Goal: Check status: Check status

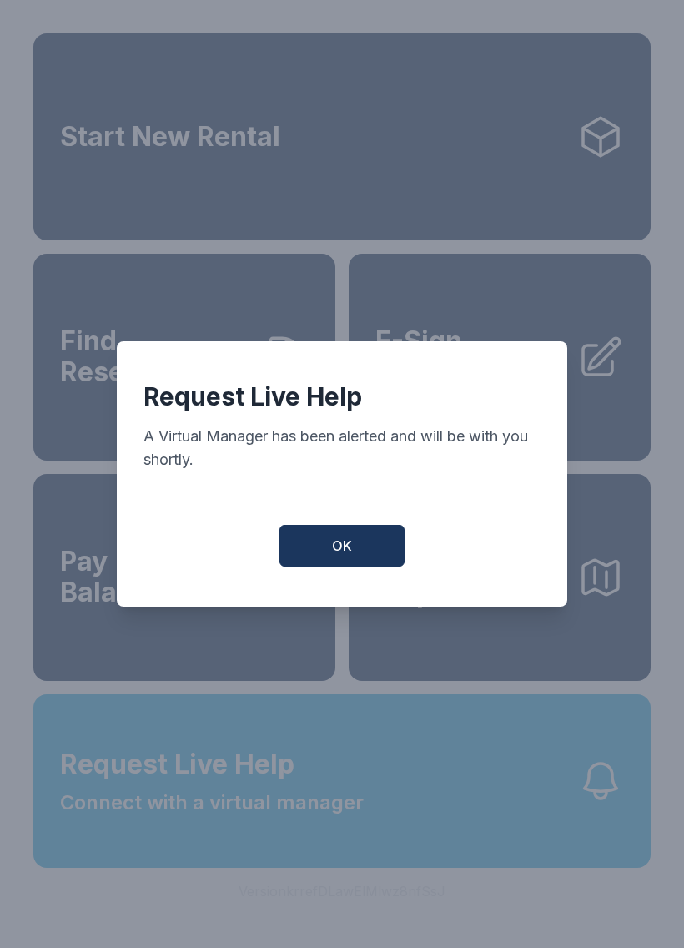
click at [357, 544] on button "OK" at bounding box center [342, 546] width 125 height 42
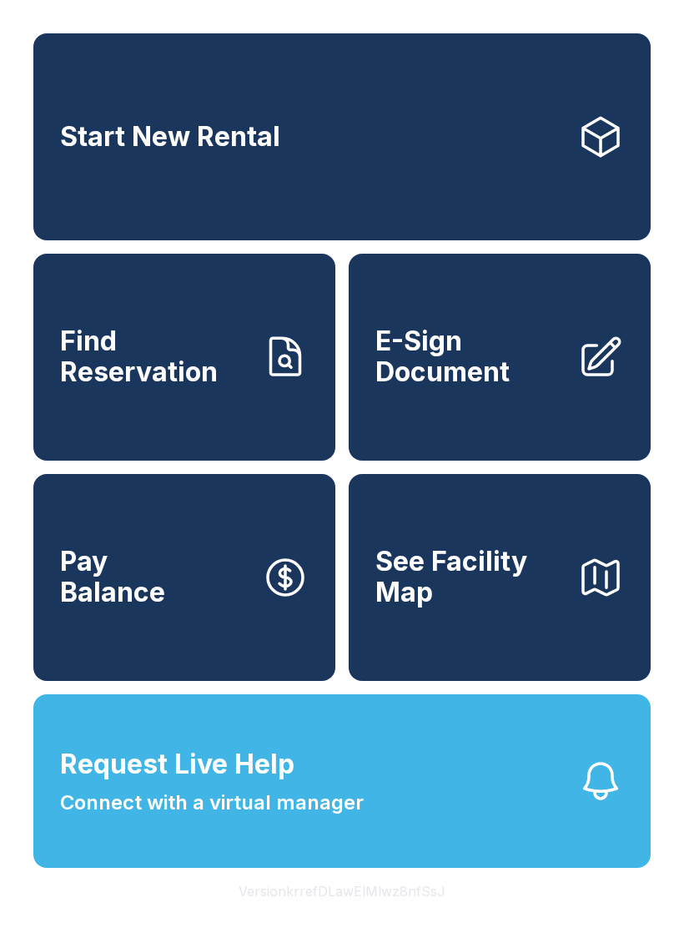
click at [248, 818] on span "Connect with a virtual manager" at bounding box center [212, 803] width 304 height 30
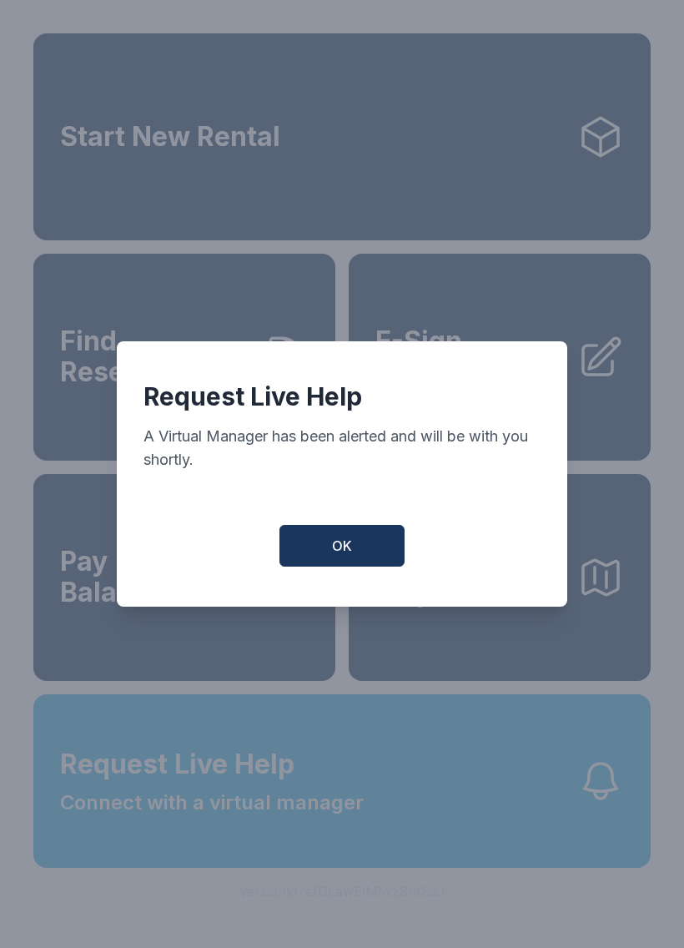
click at [355, 546] on button "OK" at bounding box center [342, 546] width 125 height 42
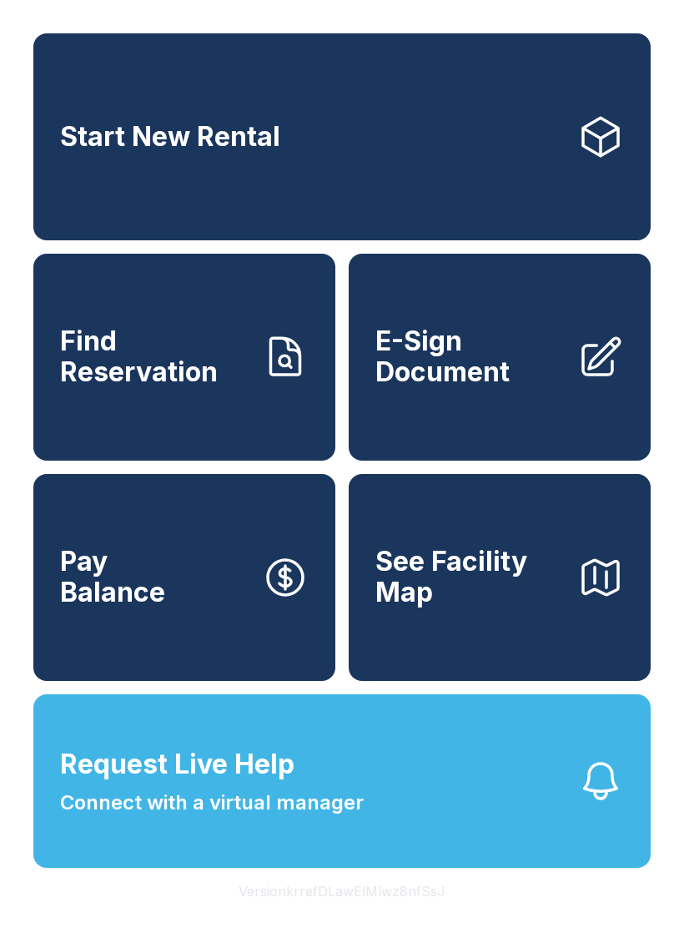
click at [411, 608] on span "See Facility Map" at bounding box center [470, 577] width 189 height 61
click at [603, 138] on icon at bounding box center [601, 137] width 47 height 47
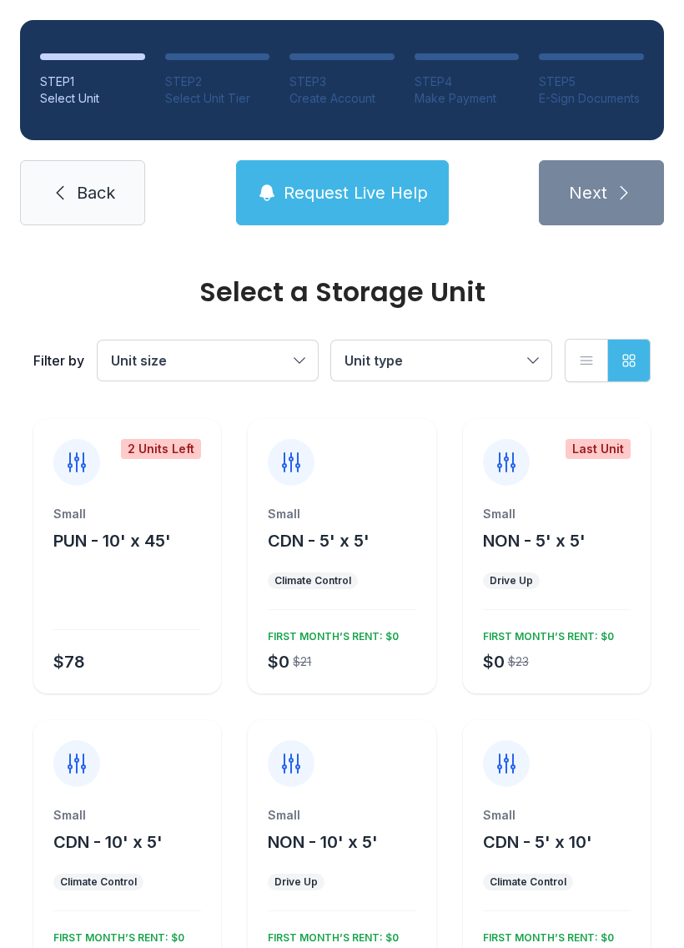
click at [293, 363] on button "Unit size" at bounding box center [208, 361] width 220 height 40
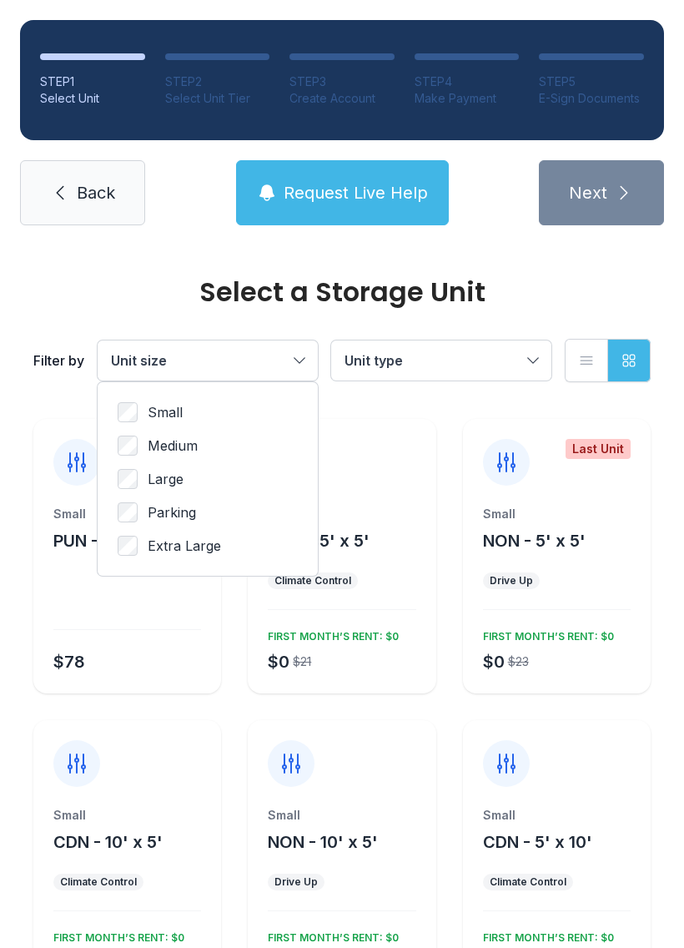
click at [295, 343] on button "Unit size" at bounding box center [208, 361] width 220 height 40
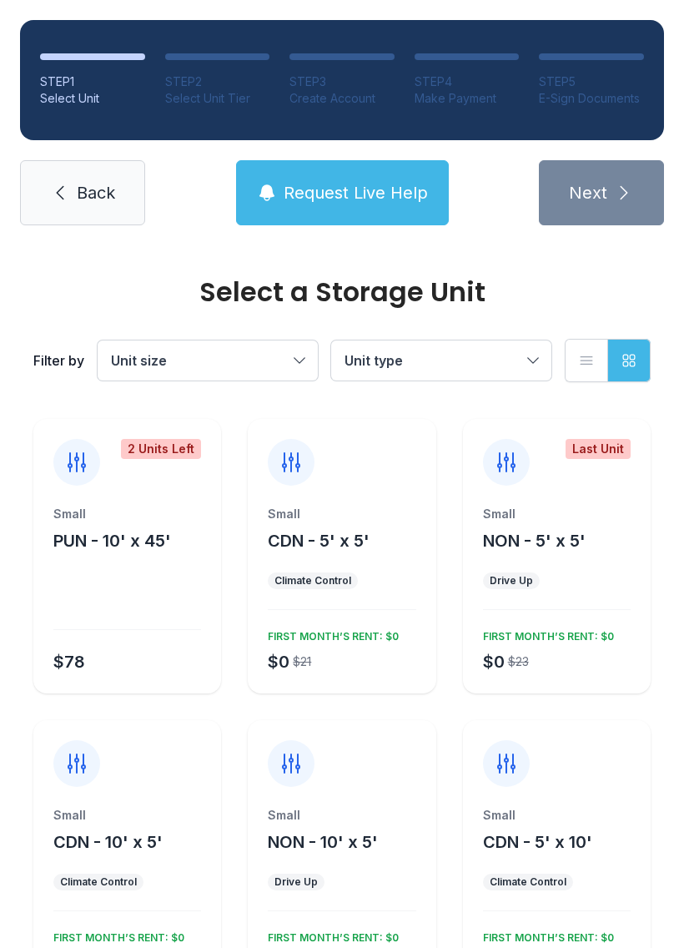
click at [63, 196] on icon at bounding box center [60, 193] width 20 height 20
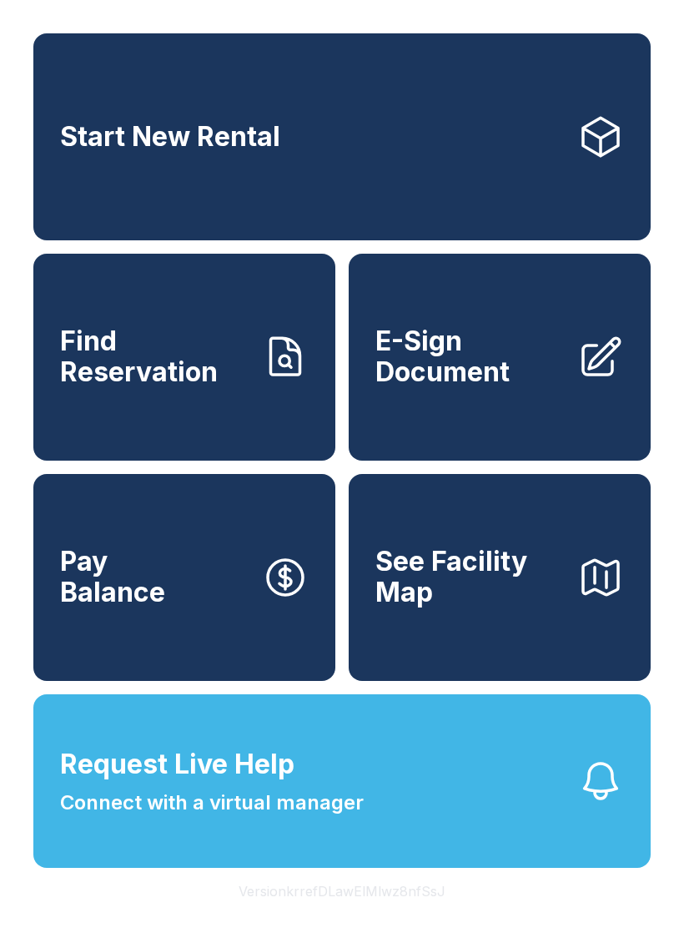
click at [377, 147] on link "Start New Rental" at bounding box center [342, 136] width 618 height 207
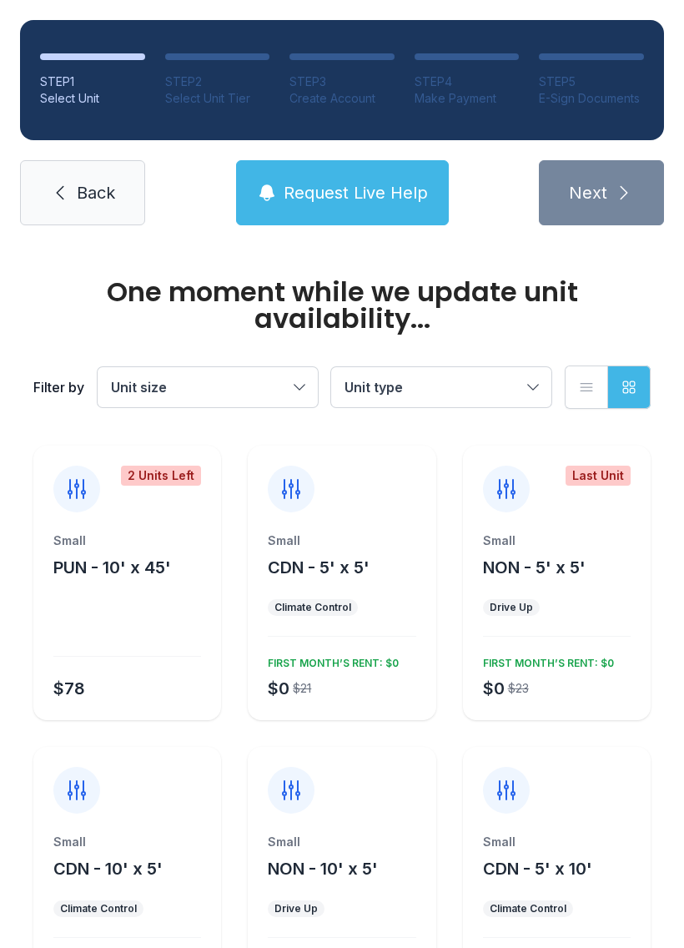
click at [70, 223] on link "Back" at bounding box center [82, 192] width 125 height 65
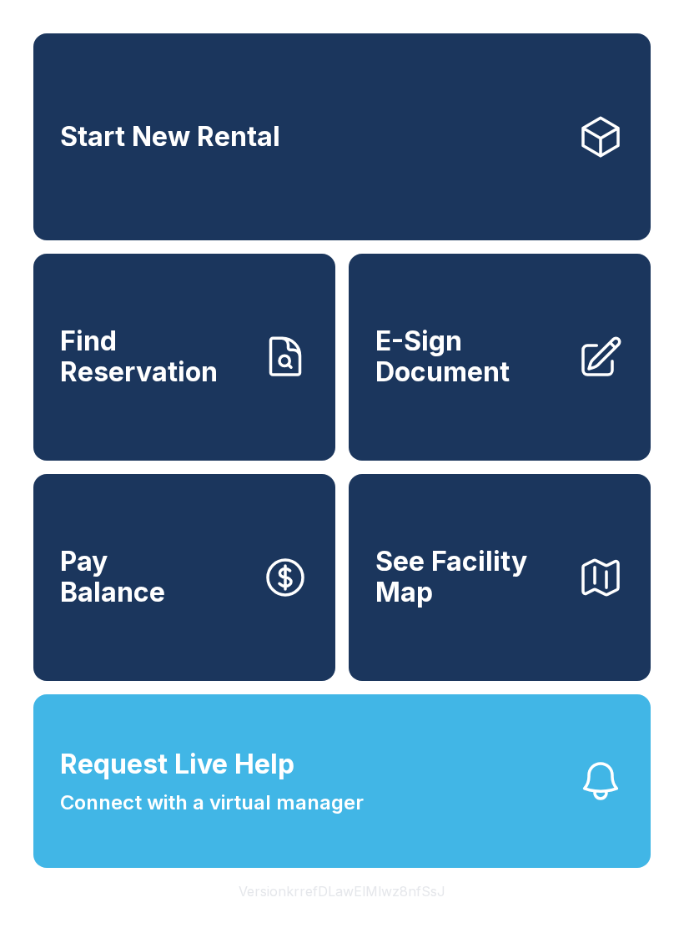
click at [235, 364] on span "Find Reservation" at bounding box center [154, 356] width 189 height 61
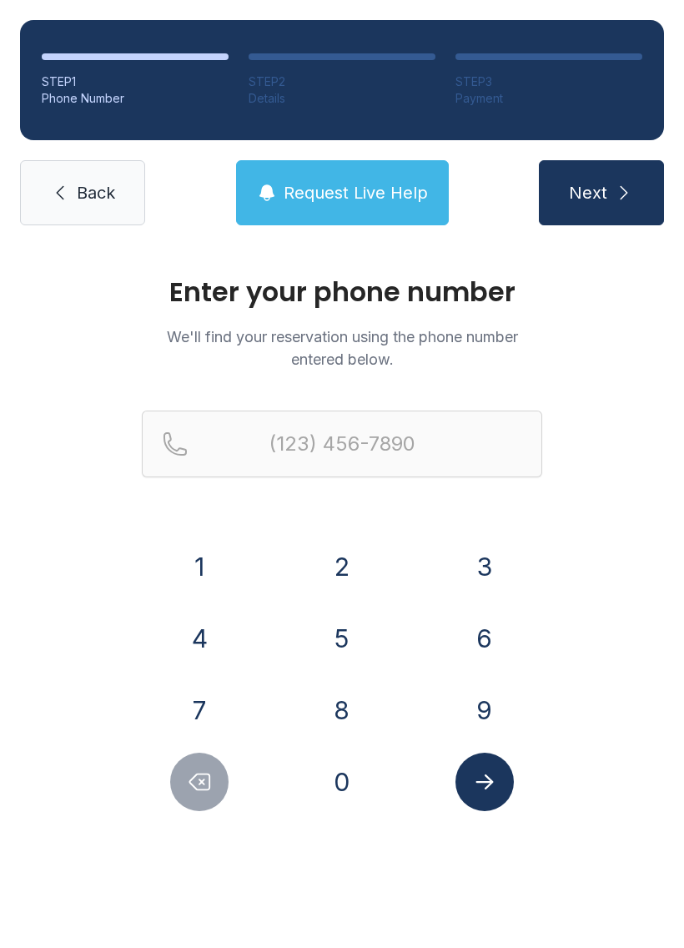
click at [487, 714] on button "9" at bounding box center [485, 710] width 58 height 58
click at [203, 647] on button "4" at bounding box center [199, 638] width 58 height 58
click at [349, 643] on button "5" at bounding box center [342, 638] width 58 height 58
click at [347, 571] on button "2" at bounding box center [342, 566] width 58 height 58
click at [336, 645] on button "5" at bounding box center [342, 638] width 58 height 58
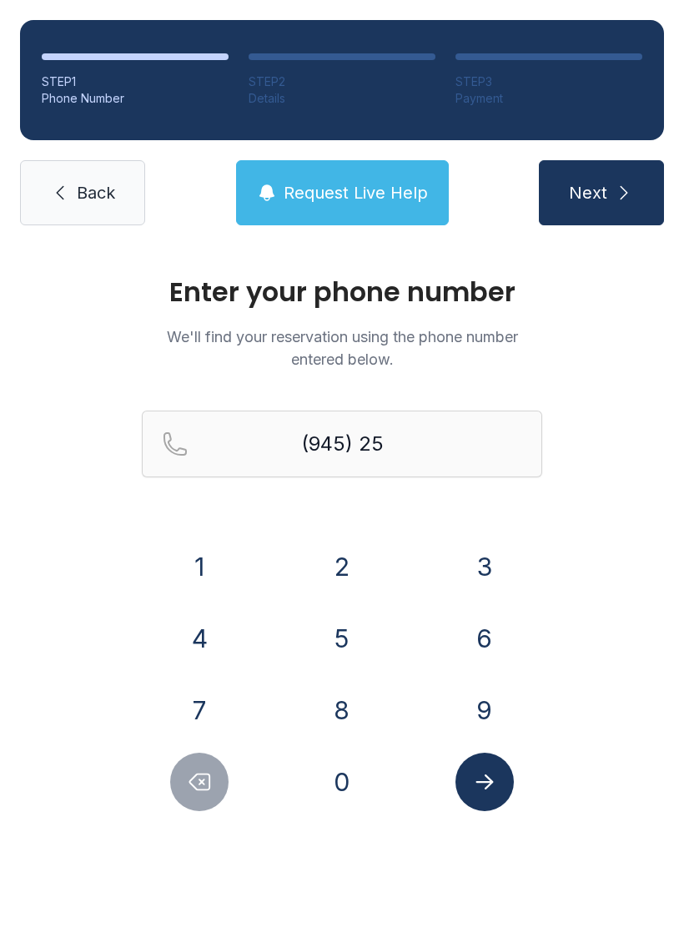
click at [485, 703] on button "9" at bounding box center [485, 710] width 58 height 58
click at [487, 628] on button "6" at bounding box center [485, 638] width 58 height 58
click at [351, 564] on button "2" at bounding box center [342, 566] width 58 height 58
click at [494, 564] on button "3" at bounding box center [485, 566] width 58 height 58
click at [341, 772] on button "0" at bounding box center [342, 782] width 58 height 58
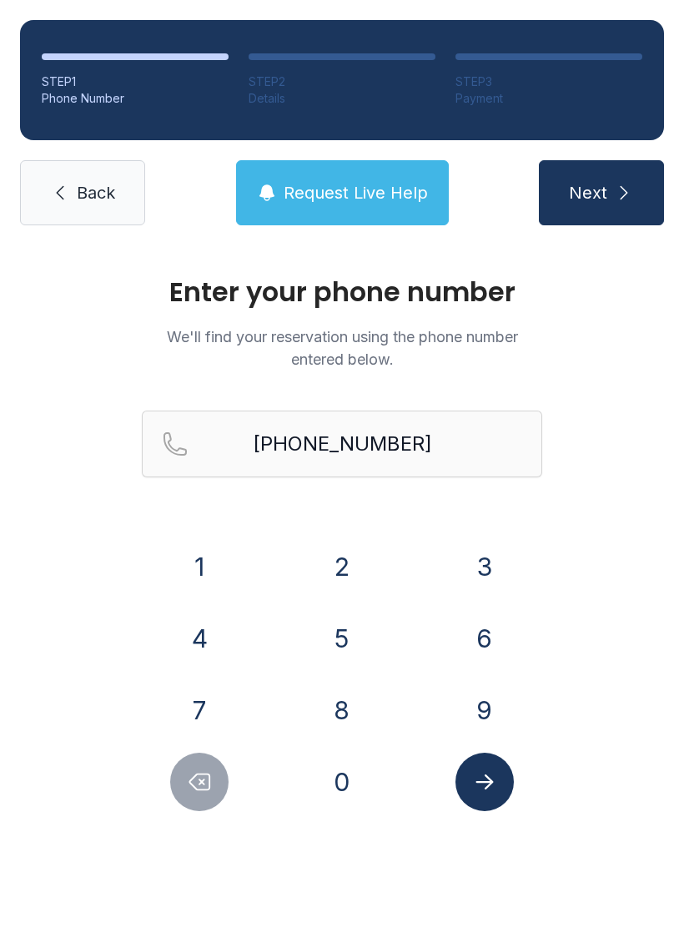
click at [483, 793] on icon "Submit lookup form" at bounding box center [484, 781] width 25 height 25
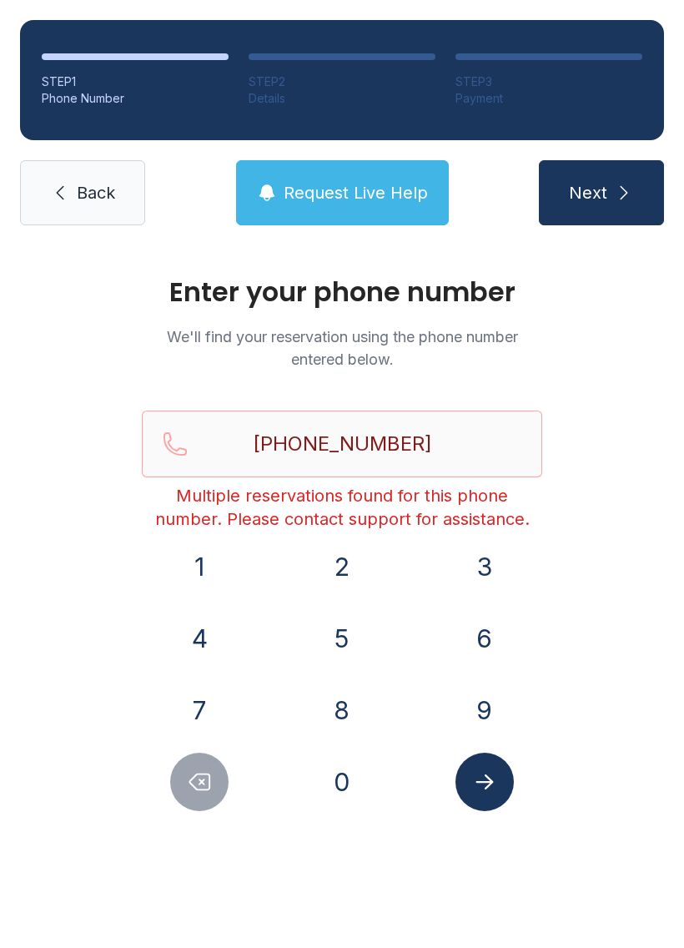
click at [491, 779] on icon "Submit lookup form" at bounding box center [484, 781] width 25 height 25
click at [202, 789] on icon "Delete number" at bounding box center [199, 781] width 25 height 25
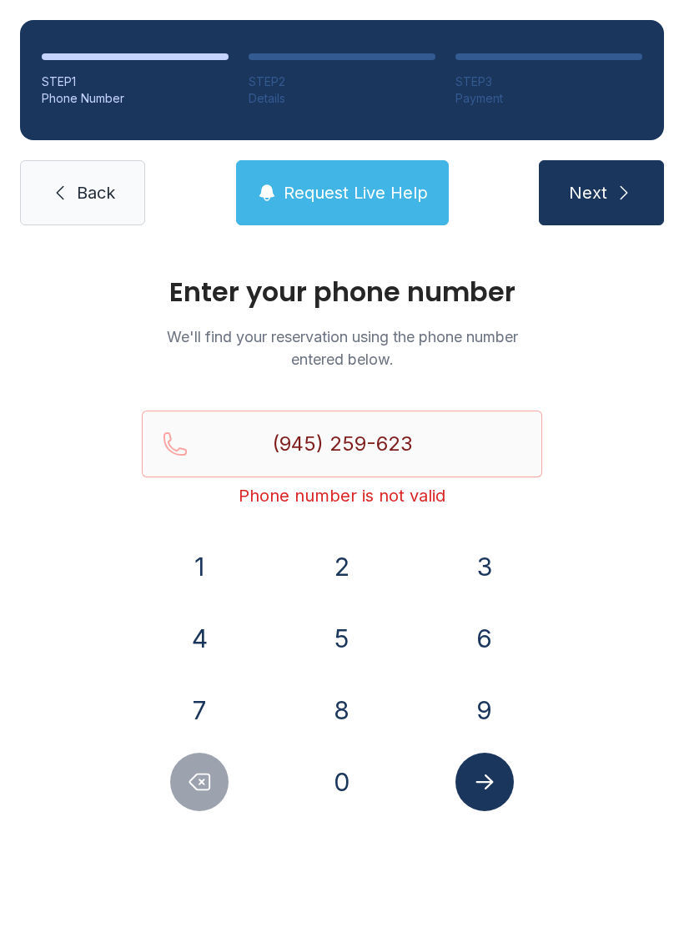
click at [212, 805] on button "Delete number" at bounding box center [199, 782] width 58 height 58
click at [211, 805] on button "Delete number" at bounding box center [199, 782] width 58 height 58
click at [208, 805] on button "Delete number" at bounding box center [199, 782] width 58 height 58
click at [207, 805] on button "Delete number" at bounding box center [199, 782] width 58 height 58
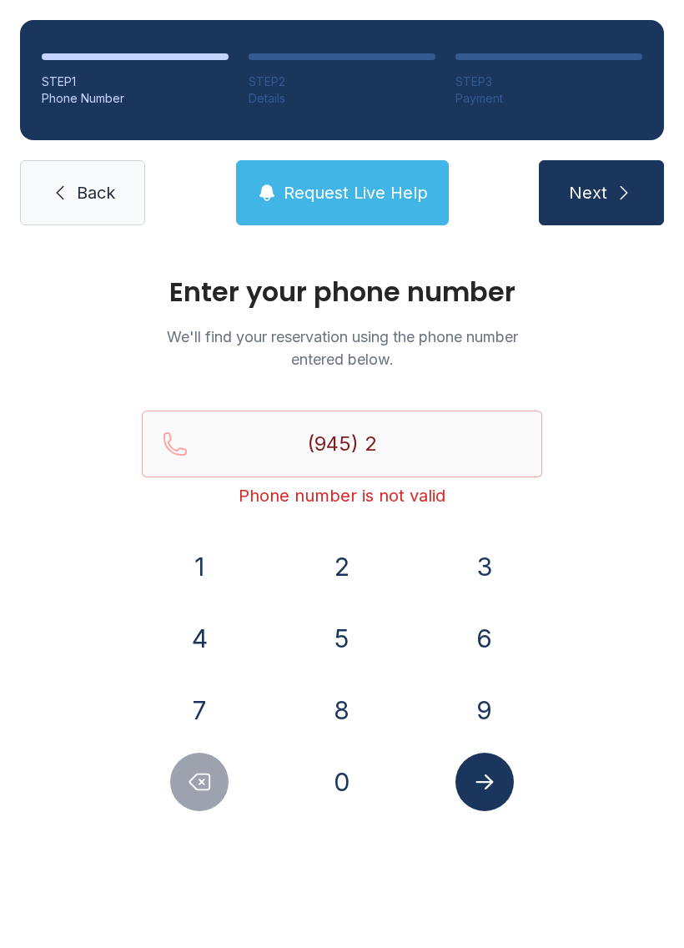
click at [207, 805] on button "Delete number" at bounding box center [199, 782] width 58 height 58
click at [196, 801] on button "Delete number" at bounding box center [199, 782] width 58 height 58
click at [195, 801] on button "Delete number" at bounding box center [199, 782] width 58 height 58
type input "(9"
click at [189, 784] on icon "Delete number" at bounding box center [199, 781] width 25 height 25
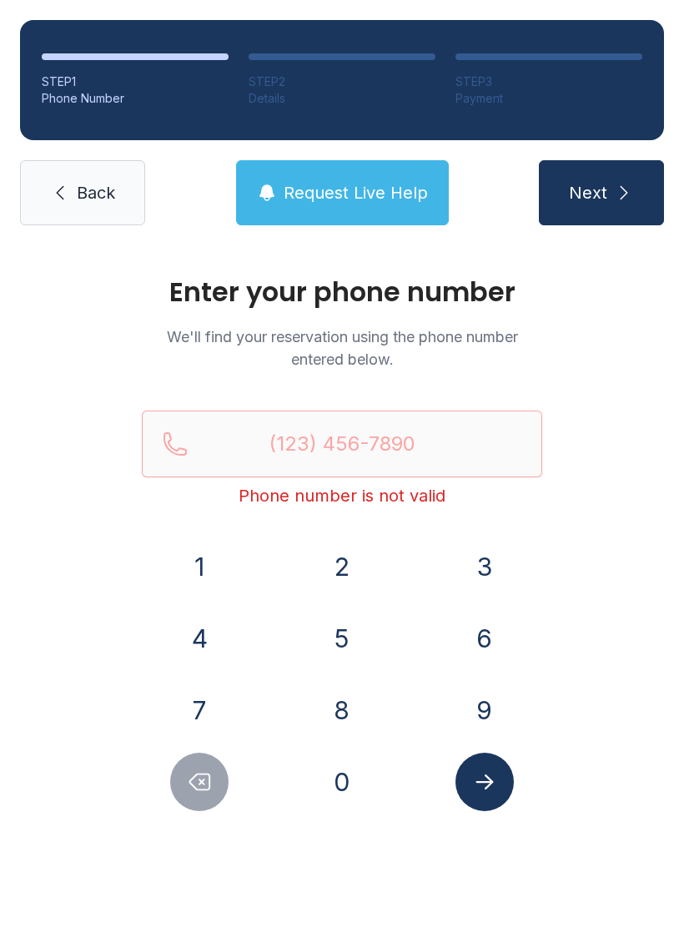
click at [189, 784] on icon "Delete number" at bounding box center [199, 781] width 25 height 25
click at [186, 782] on button "Delete number" at bounding box center [199, 782] width 58 height 58
click at [185, 781] on button "Delete number" at bounding box center [199, 782] width 58 height 58
click at [478, 712] on button "9" at bounding box center [485, 710] width 58 height 58
click at [200, 637] on button "4" at bounding box center [199, 638] width 58 height 58
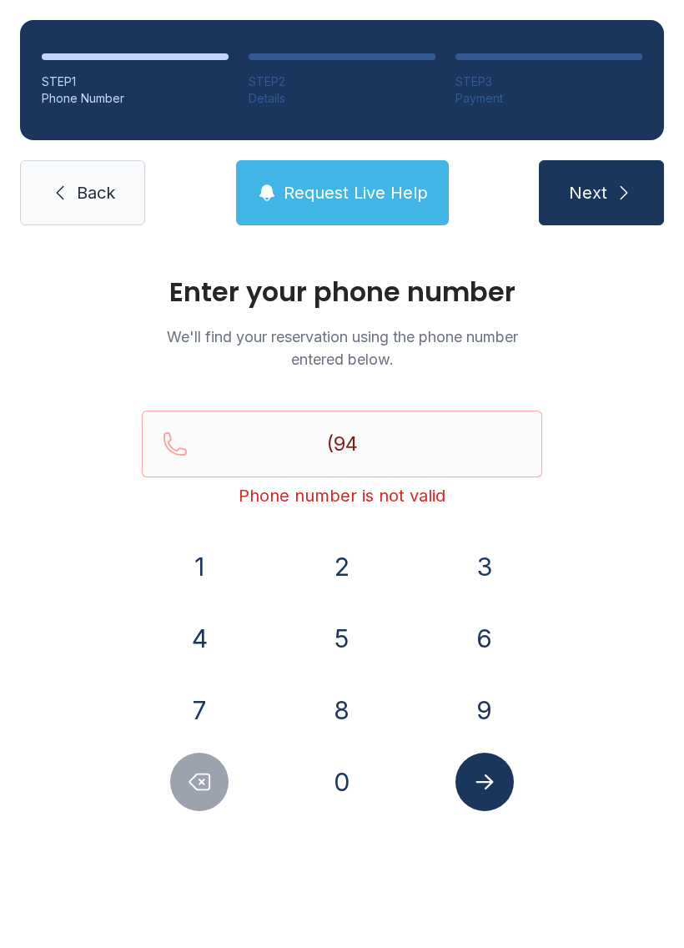
click at [338, 642] on button "5" at bounding box center [342, 638] width 58 height 58
click at [341, 566] on button "2" at bounding box center [342, 566] width 58 height 58
click at [338, 629] on button "5" at bounding box center [342, 638] width 58 height 58
click at [500, 719] on button "9" at bounding box center [485, 710] width 58 height 58
click at [487, 641] on button "6" at bounding box center [485, 638] width 58 height 58
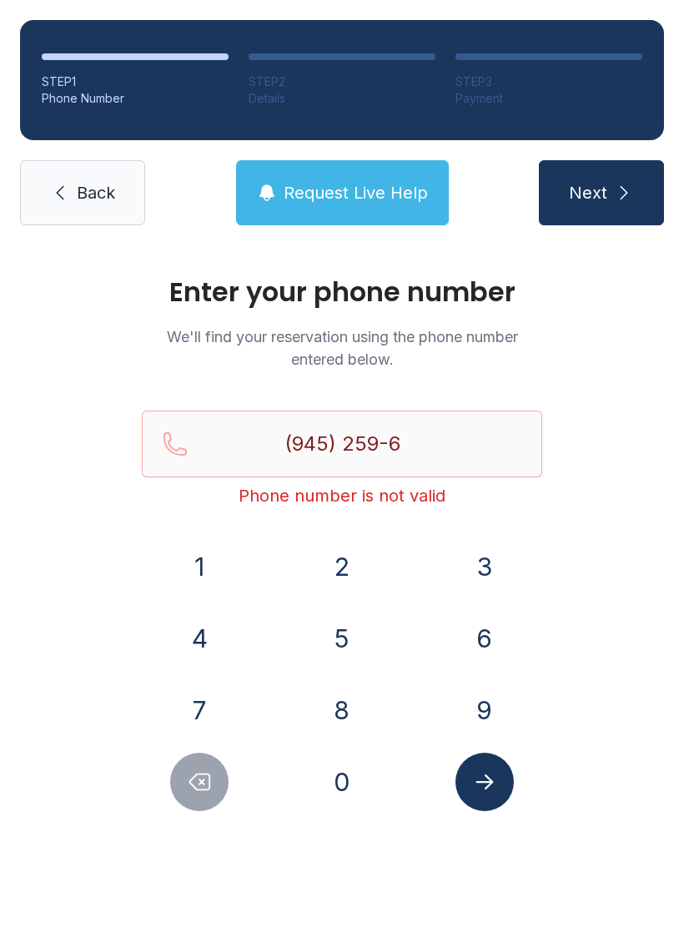
click at [334, 574] on button "2" at bounding box center [342, 566] width 58 height 58
click at [487, 569] on button "3" at bounding box center [485, 566] width 58 height 58
click at [339, 781] on button "0" at bounding box center [342, 782] width 58 height 58
click at [482, 778] on icon "Submit lookup form" at bounding box center [484, 781] width 25 height 25
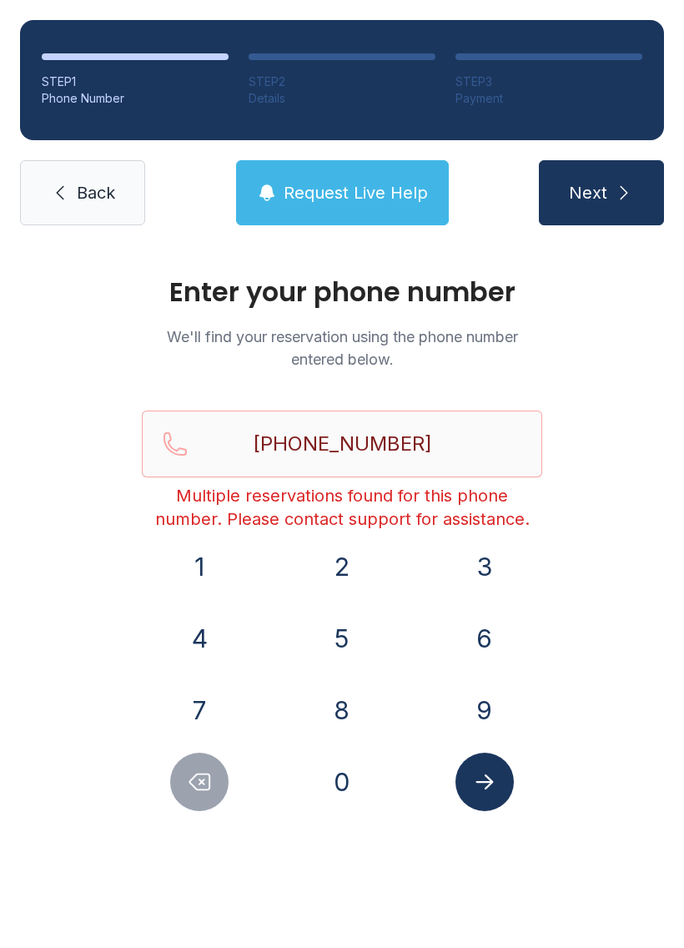
click at [165, 786] on div at bounding box center [200, 782] width 116 height 58
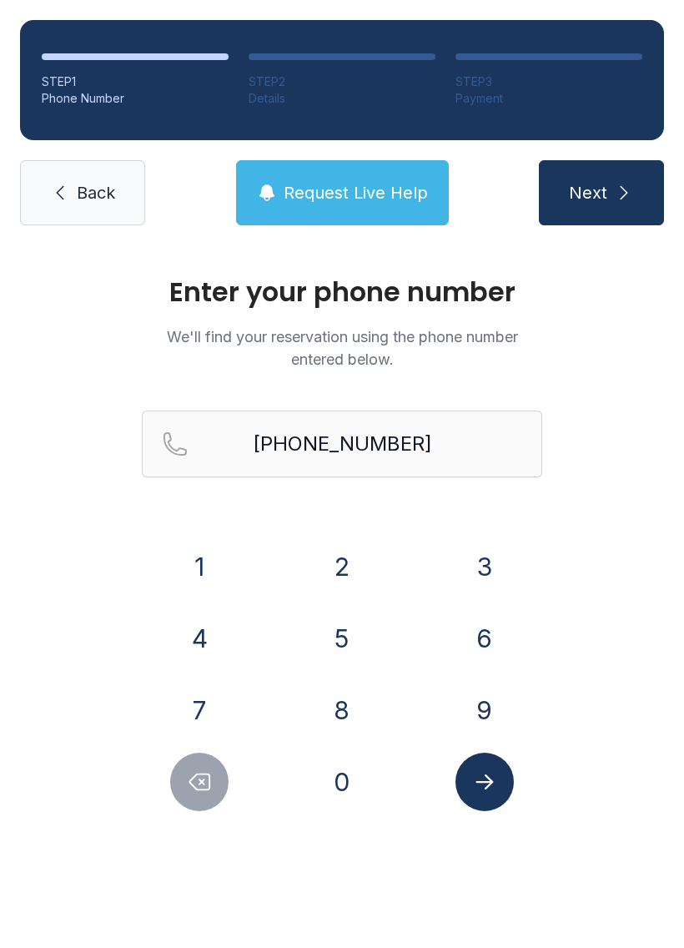
click at [178, 769] on button "Delete number" at bounding box center [199, 782] width 58 height 58
click at [178, 768] on button "Delete number" at bounding box center [199, 782] width 58 height 58
click at [195, 762] on button "Delete number" at bounding box center [199, 782] width 58 height 58
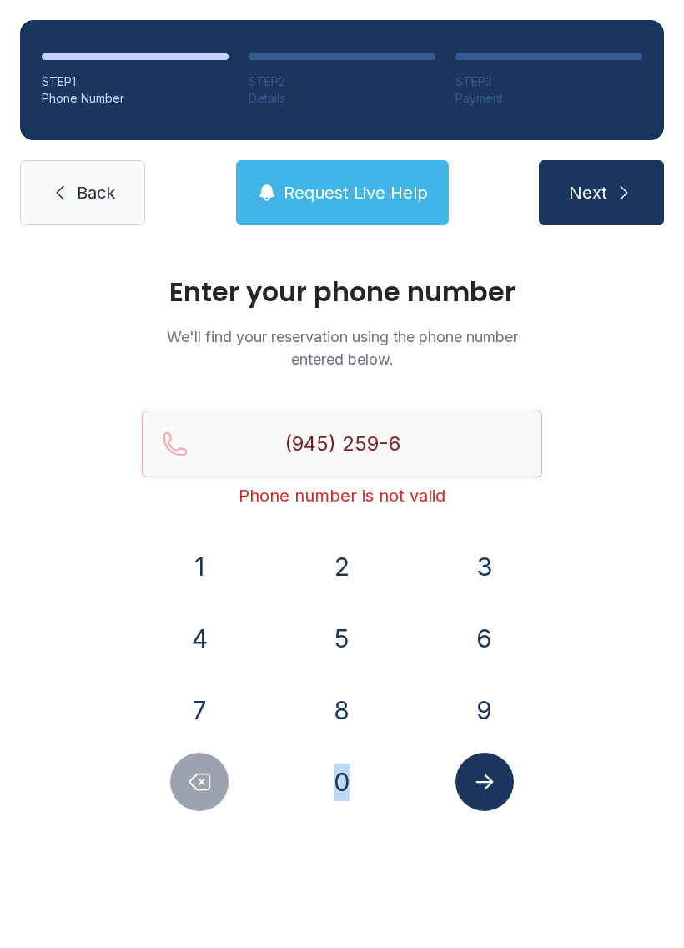
click at [194, 795] on button "Delete number" at bounding box center [199, 782] width 58 height 58
click at [199, 795] on button "Delete number" at bounding box center [199, 782] width 58 height 58
click at [199, 794] on icon "Delete number" at bounding box center [199, 781] width 25 height 25
click at [195, 779] on icon "Delete number" at bounding box center [199, 781] width 25 height 25
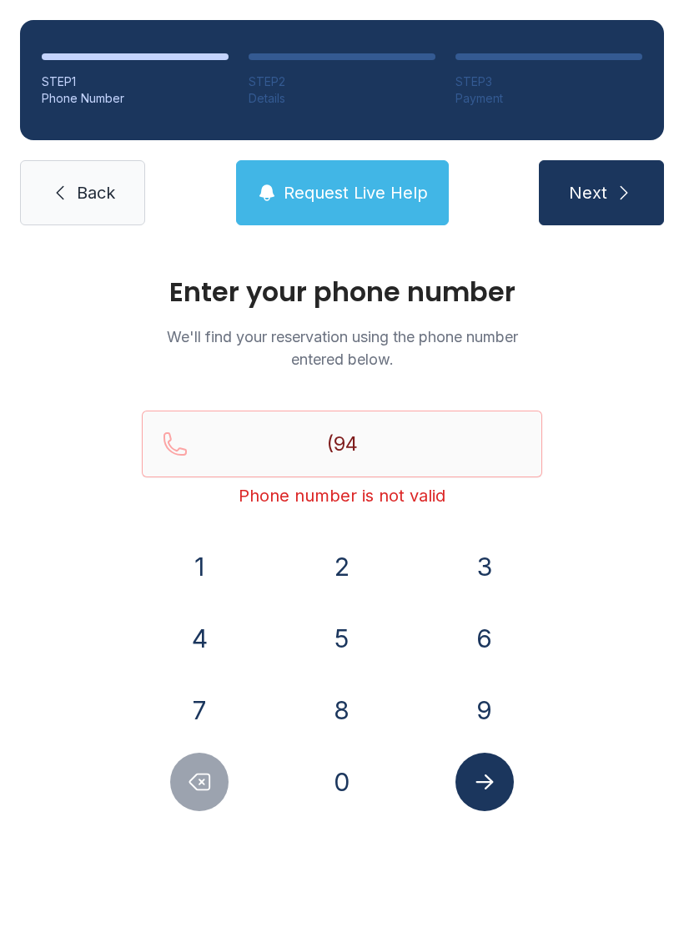
click at [195, 779] on icon "Delete number" at bounding box center [199, 781] width 25 height 25
type input "(9"
click at [184, 758] on button "Delete number" at bounding box center [199, 782] width 58 height 58
click at [181, 754] on div at bounding box center [200, 782] width 116 height 58
click at [202, 776] on icon "Delete number" at bounding box center [199, 781] width 25 height 25
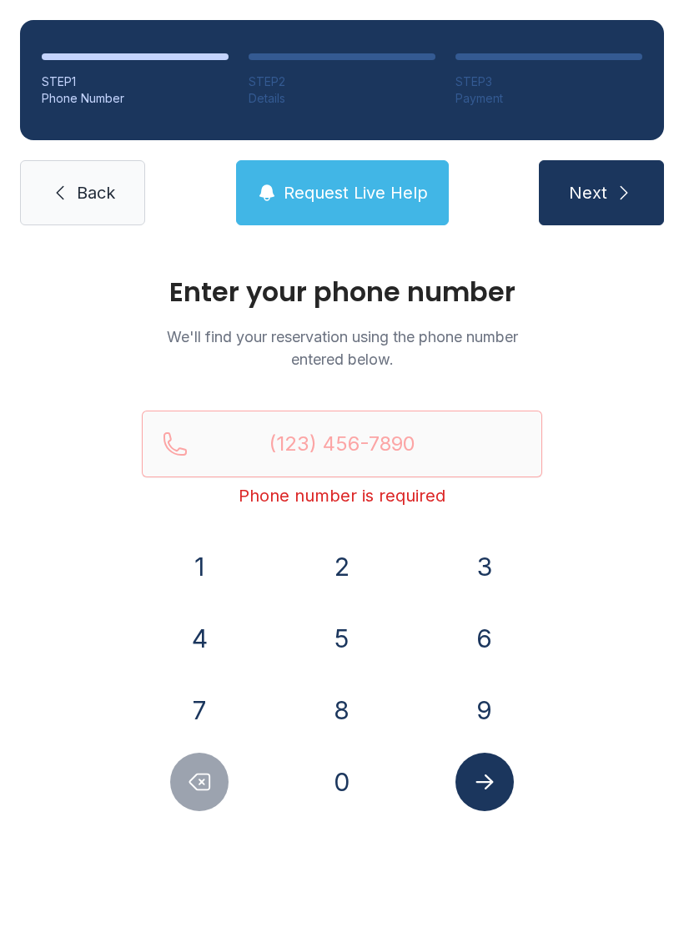
click at [196, 567] on button "1" at bounding box center [199, 566] width 58 height 58
click at [485, 700] on button "9" at bounding box center [485, 710] width 58 height 58
click at [212, 628] on button "4" at bounding box center [199, 638] width 58 height 58
click at [336, 646] on button "5" at bounding box center [342, 638] width 58 height 58
click at [466, 638] on button "6" at bounding box center [485, 638] width 58 height 58
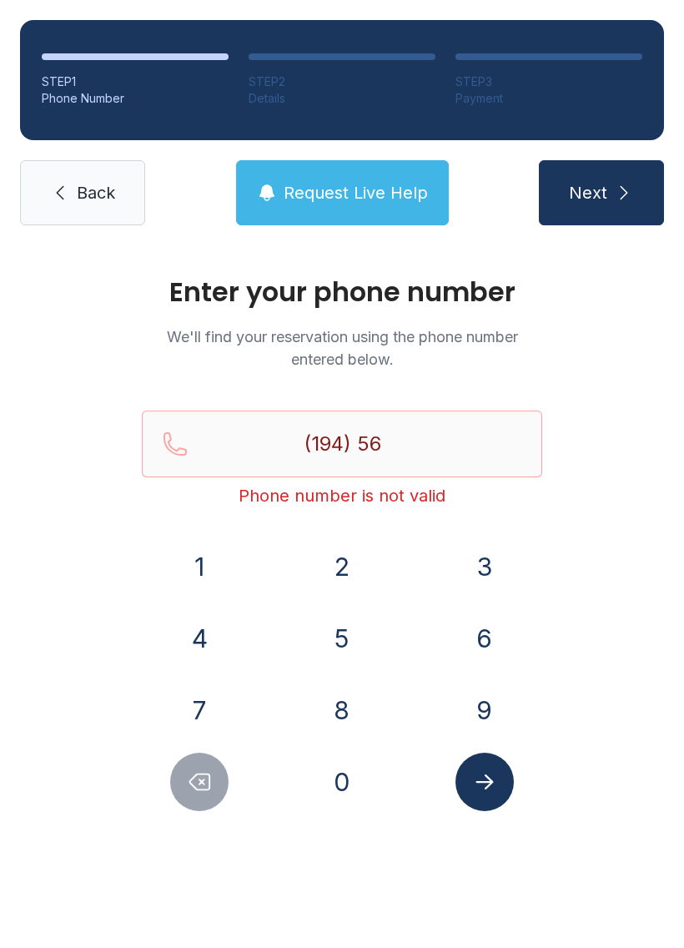
click at [309, 566] on div "2" at bounding box center [343, 566] width 116 height 58
click at [328, 558] on button "2" at bounding box center [342, 566] width 58 height 58
click at [467, 567] on button "3" at bounding box center [485, 566] width 58 height 58
click at [338, 769] on button "0" at bounding box center [342, 782] width 58 height 58
click at [207, 777] on icon "Delete number" at bounding box center [199, 781] width 25 height 25
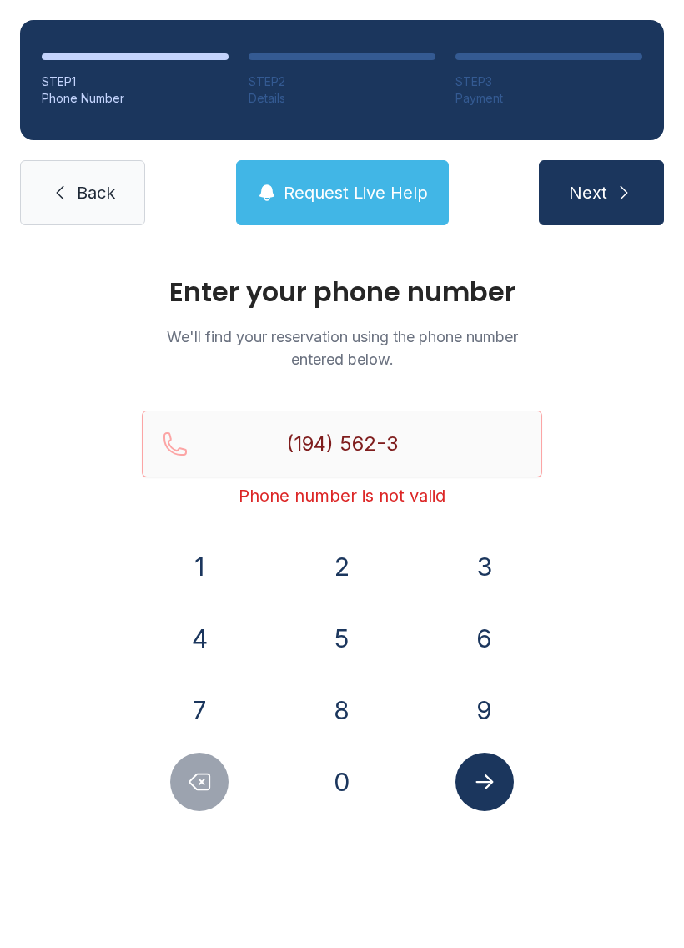
click at [207, 776] on icon "Delete number" at bounding box center [199, 781] width 25 height 25
click at [206, 776] on icon "Delete number" at bounding box center [199, 781] width 25 height 25
click at [194, 773] on icon "Delete number" at bounding box center [199, 781] width 25 height 25
click at [193, 773] on icon "Delete number" at bounding box center [199, 781] width 25 height 25
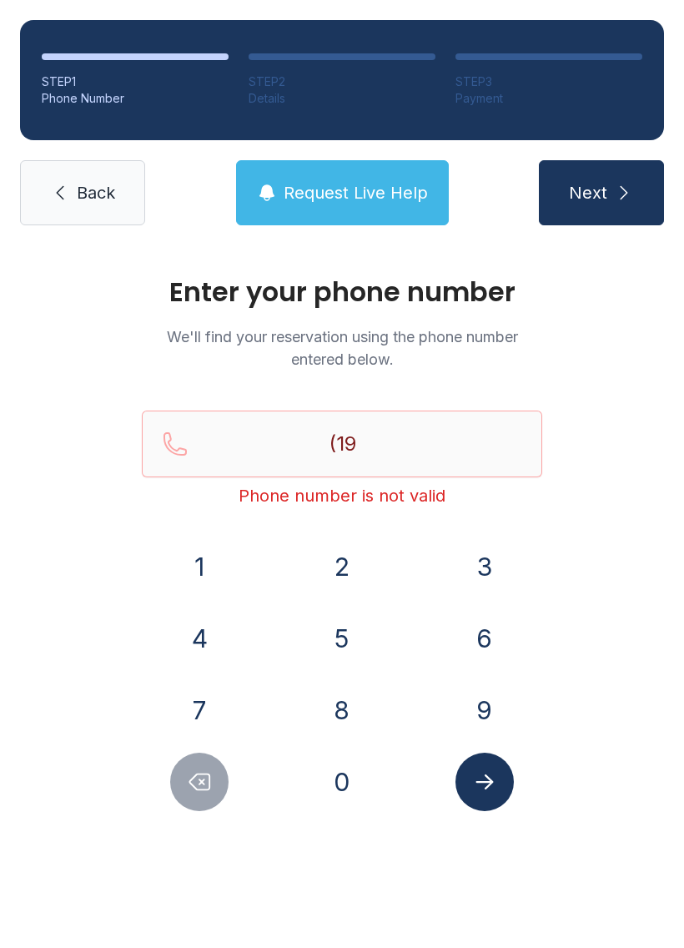
click at [179, 780] on button "Delete number" at bounding box center [199, 782] width 58 height 58
type input "(1"
click at [179, 780] on button "Delete number" at bounding box center [199, 782] width 58 height 58
click at [174, 788] on button "Delete number" at bounding box center [199, 782] width 58 height 58
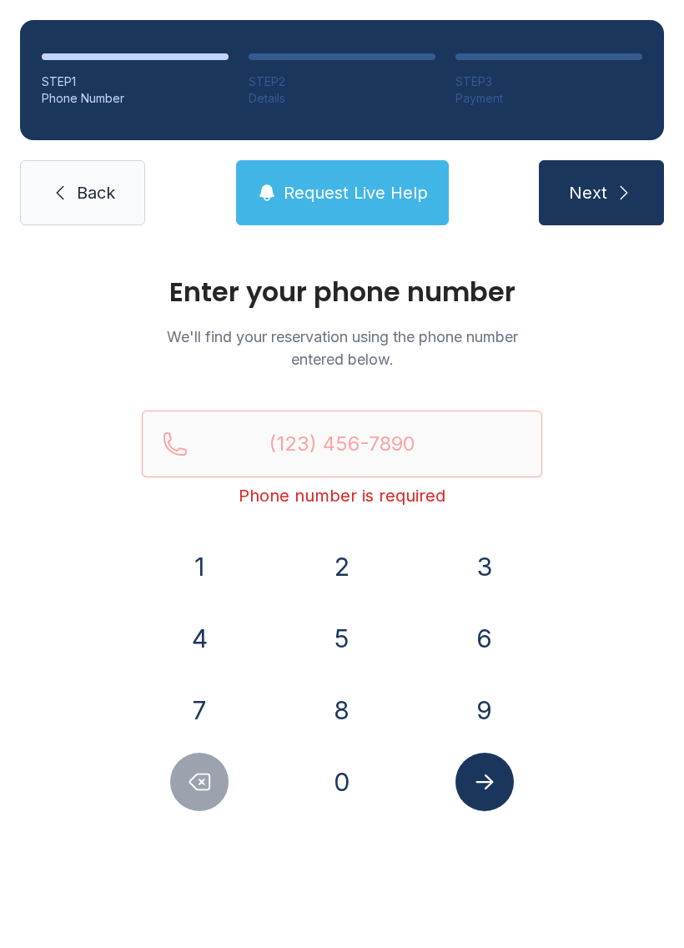
click at [179, 800] on button "Delete number" at bounding box center [199, 782] width 58 height 58
click at [475, 709] on button "9" at bounding box center [485, 710] width 58 height 58
click at [204, 639] on button "4" at bounding box center [199, 638] width 58 height 58
click at [353, 643] on button "5" at bounding box center [342, 638] width 58 height 58
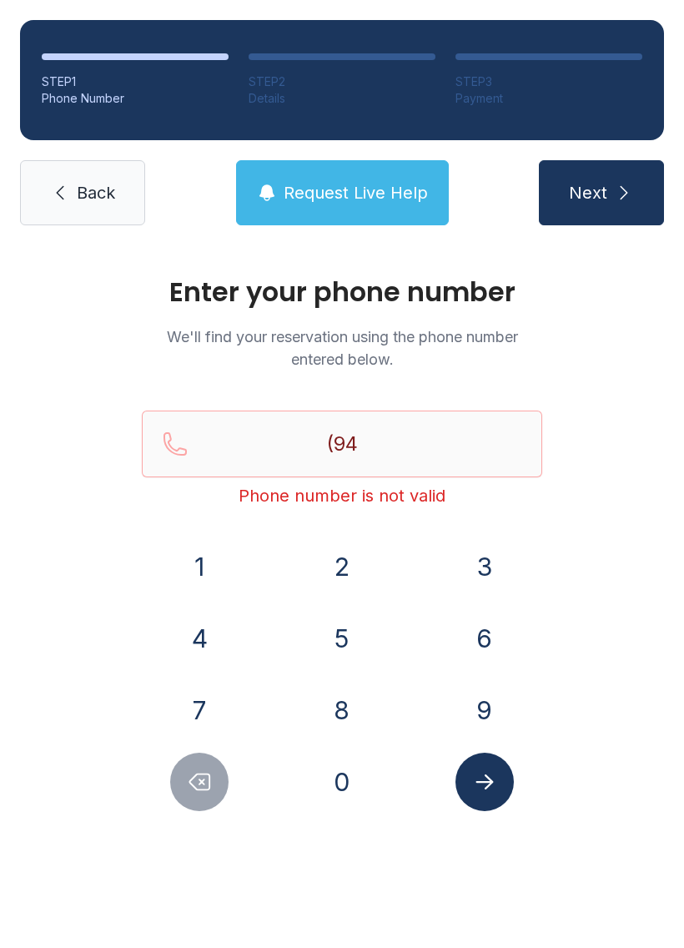
type input "(945)"
click at [81, 197] on span "Back" at bounding box center [96, 192] width 38 height 23
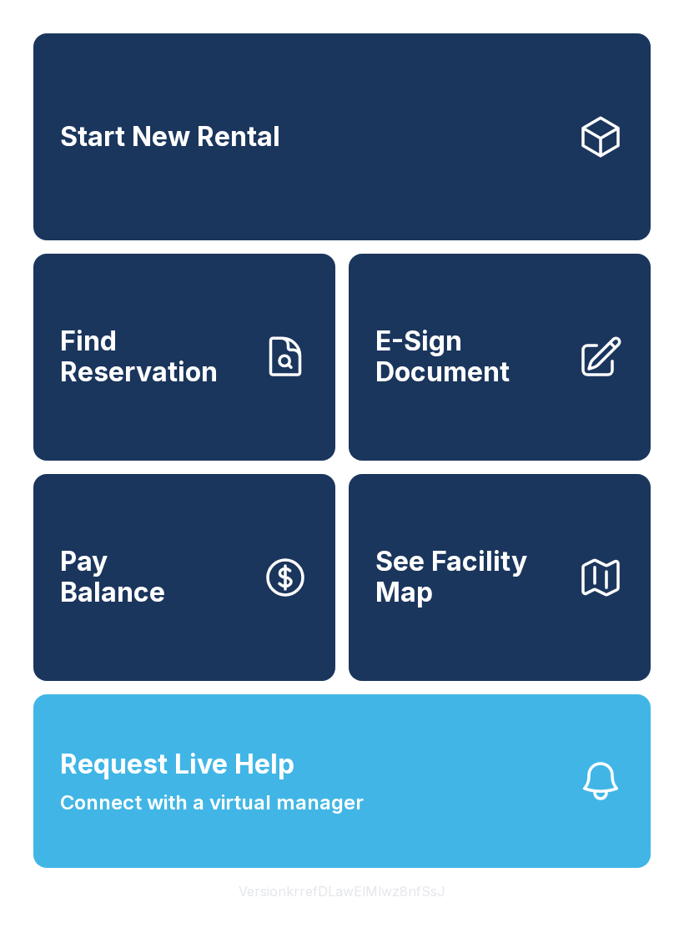
click at [153, 384] on span "Find Reservation" at bounding box center [154, 356] width 189 height 61
